Goal: Complete application form

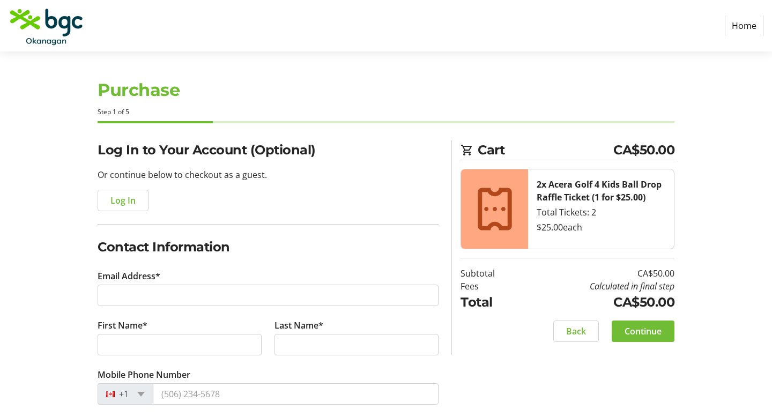
select select "CA"
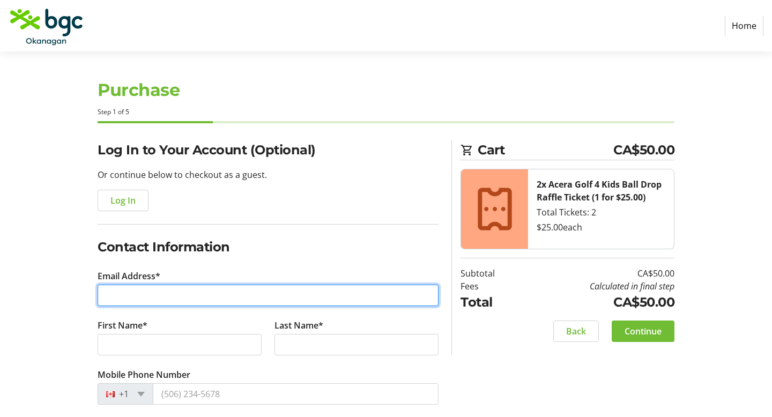
click at [172, 286] on input "Email Address*" at bounding box center [268, 295] width 341 height 21
type input "[EMAIL_ADDRESS][DOMAIN_NAME]"
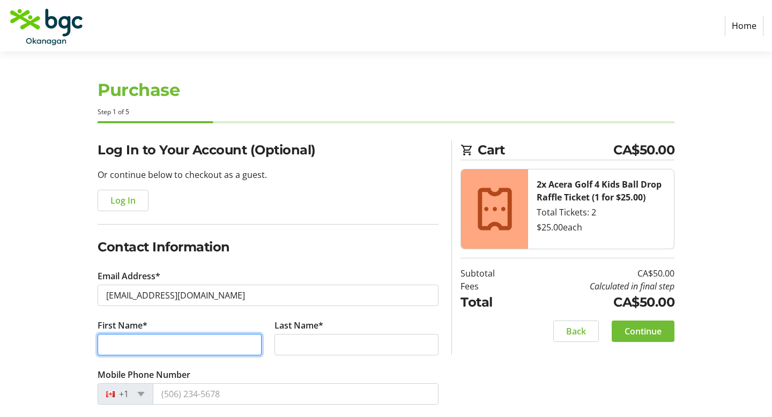
type input "[PERSON_NAME]"
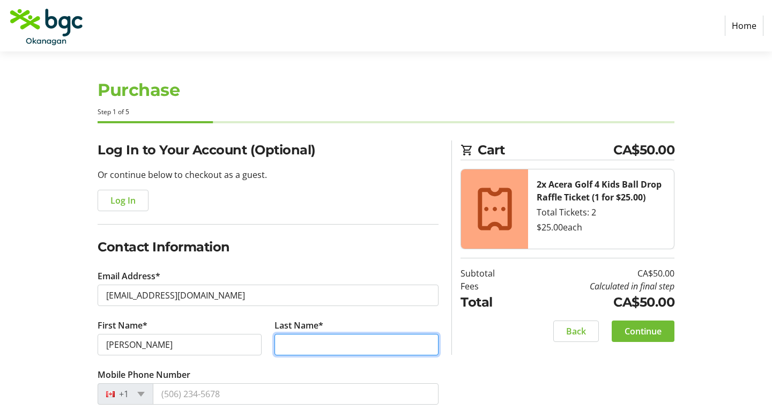
type input "Keus"
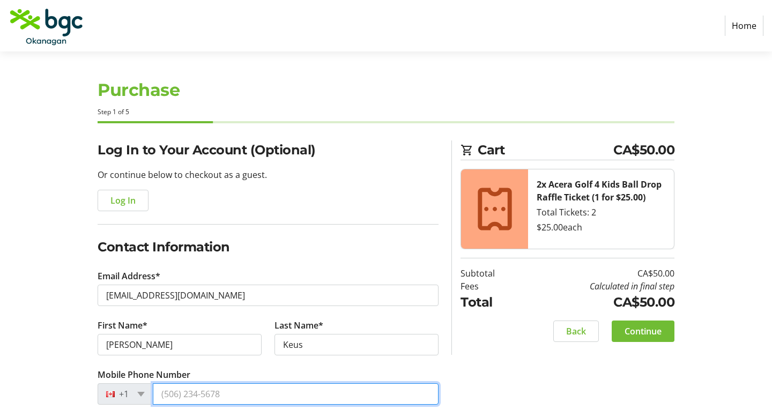
type input "[PHONE_NUMBER]"
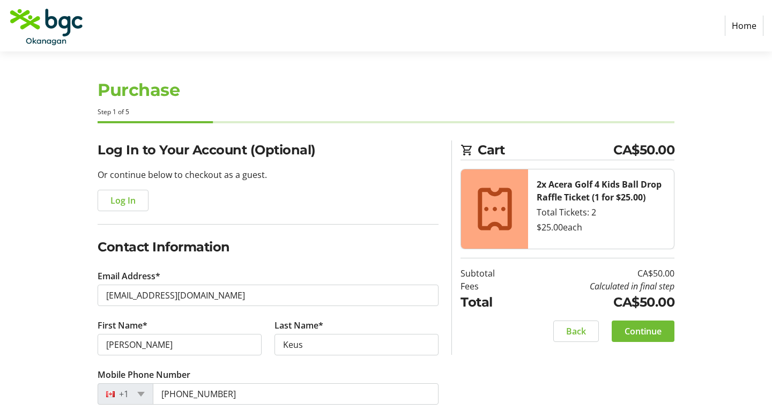
type input "[STREET_ADDRESS]"
type input "Lower Suite"
type input "Kelowna"
select select "BC"
type input "V1W3E6"
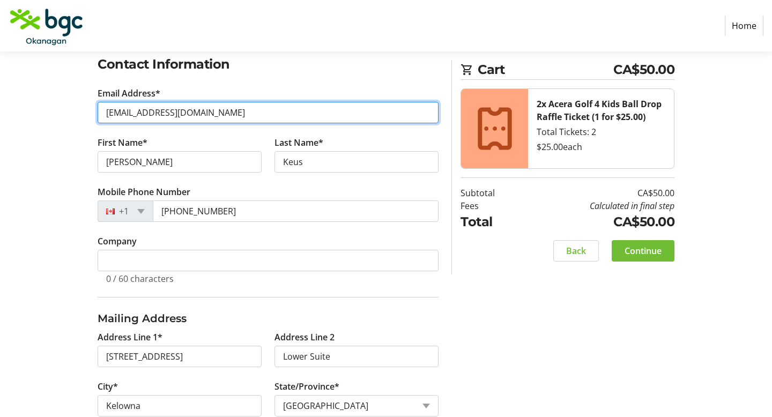
scroll to position [184, 0]
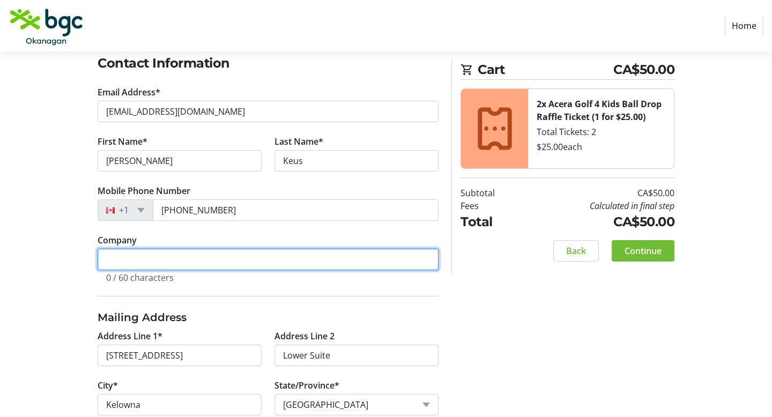
click at [211, 263] on input "Company" at bounding box center [268, 259] width 341 height 21
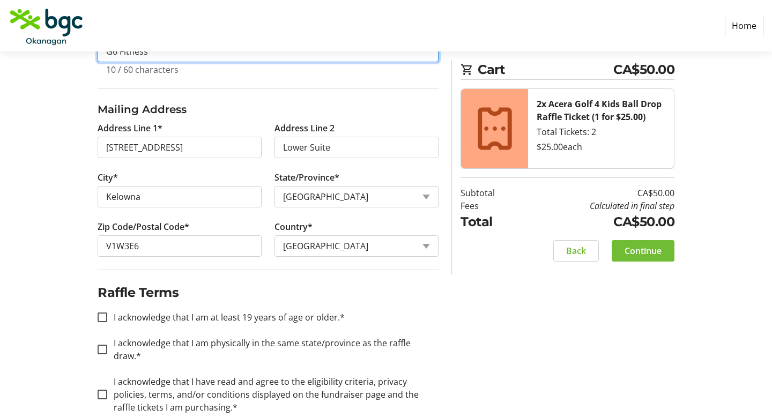
scroll to position [402, 0]
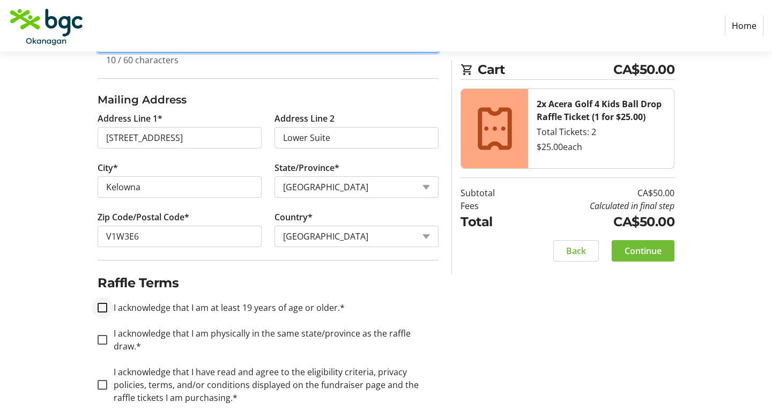
type input "G6 Fitness"
click at [105, 309] on input "I acknowledge that I am at least 19 years of age or older.*" at bounding box center [103, 308] width 10 height 10
checkbox input "true"
click at [106, 335] on input "I acknowledge that I am physically in the same state/province as the raffle dra…" at bounding box center [103, 340] width 10 height 10
checkbox input "true"
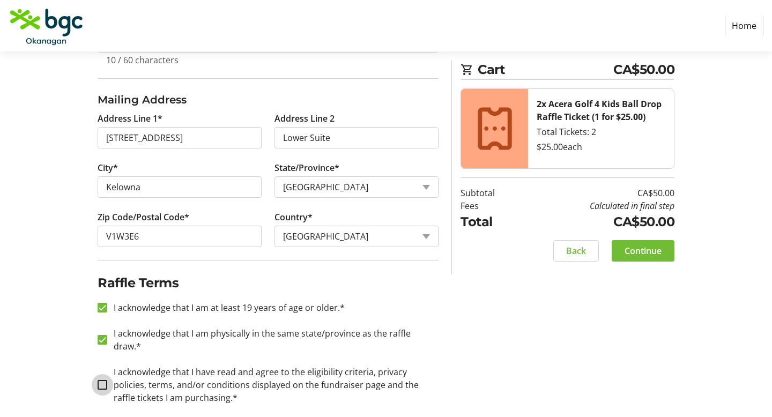
click at [101, 380] on input "I acknowledge that I have read and agree to the eligibility criteria, privacy p…" at bounding box center [103, 385] width 10 height 10
checkbox input "true"
